Goal: Check status: Check status

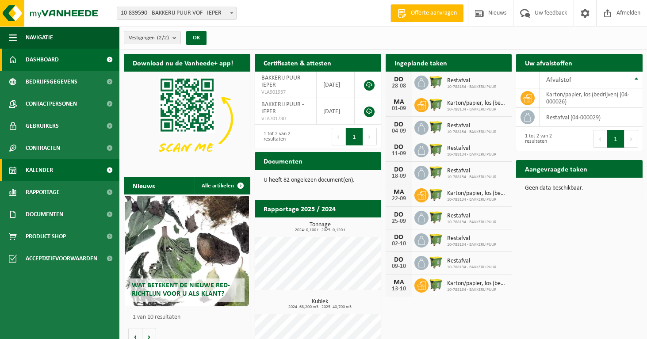
click at [50, 173] on span "Kalender" at bounding box center [39, 170] width 27 height 22
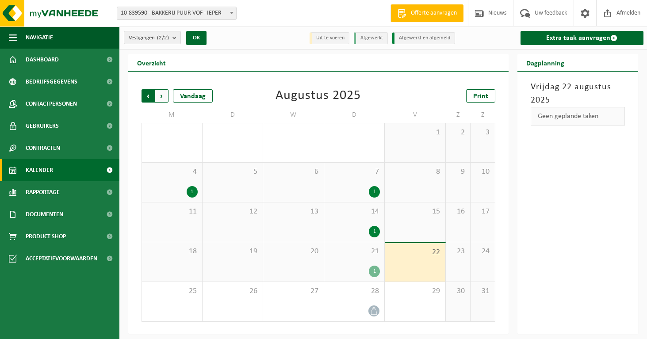
click at [164, 97] on span "Volgende" at bounding box center [161, 95] width 13 height 13
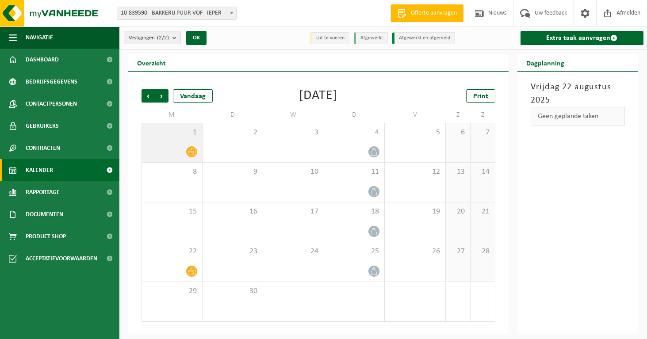
click at [193, 152] on icon at bounding box center [192, 152] width 8 height 8
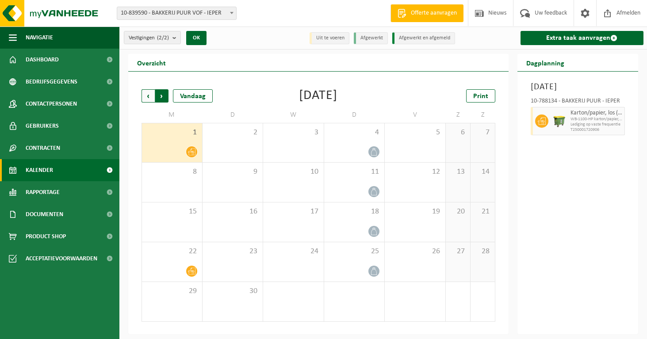
click at [151, 96] on span "Vorige" at bounding box center [148, 95] width 13 height 13
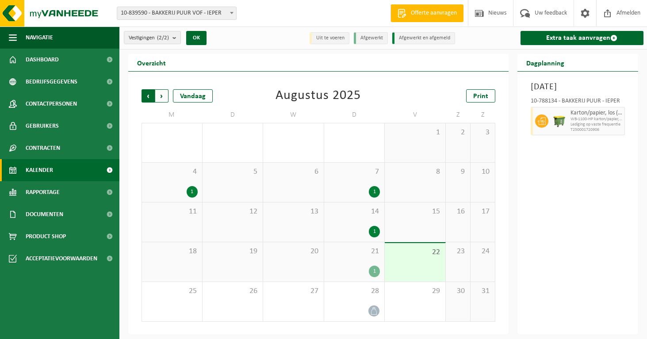
click at [164, 96] on span "Volgende" at bounding box center [161, 95] width 13 height 13
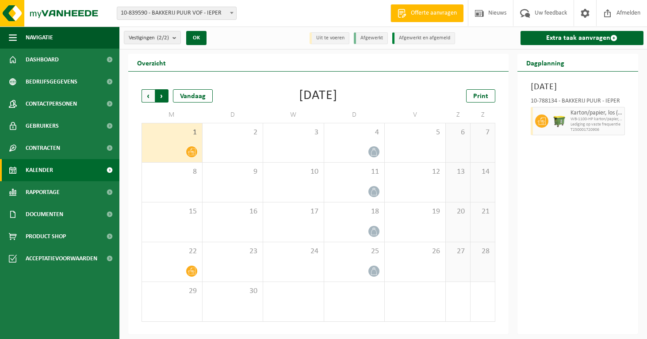
click at [151, 97] on span "Vorige" at bounding box center [148, 95] width 13 height 13
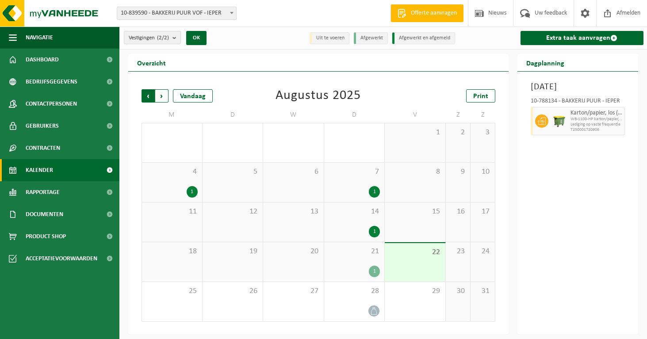
click at [164, 96] on span "Volgende" at bounding box center [161, 95] width 13 height 13
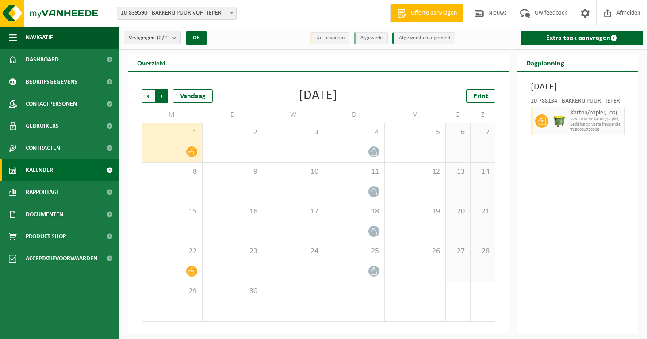
click at [147, 92] on span "Vorige" at bounding box center [148, 95] width 13 height 13
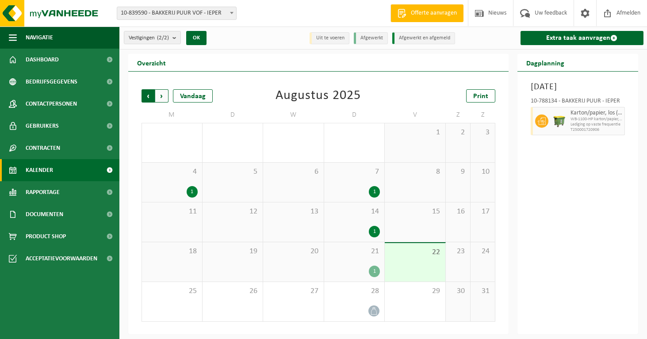
click at [159, 91] on span "Volgende" at bounding box center [161, 95] width 13 height 13
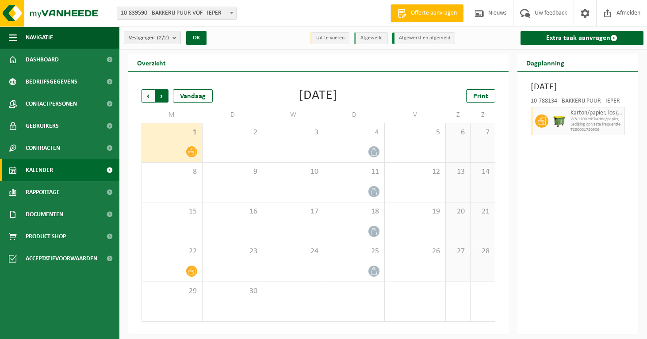
click at [150, 100] on span "Vorige" at bounding box center [148, 95] width 13 height 13
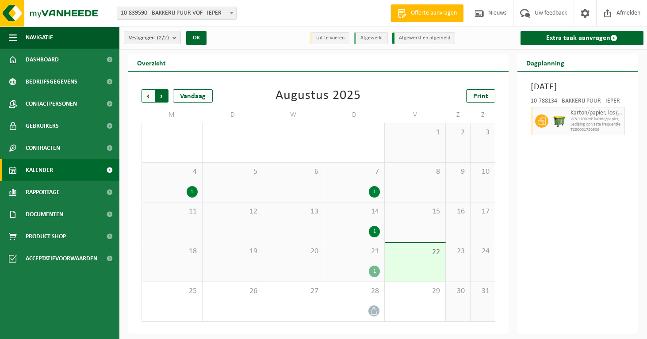
click at [151, 97] on span "Vorige" at bounding box center [148, 95] width 13 height 13
